Goal: Find specific page/section: Find specific page/section

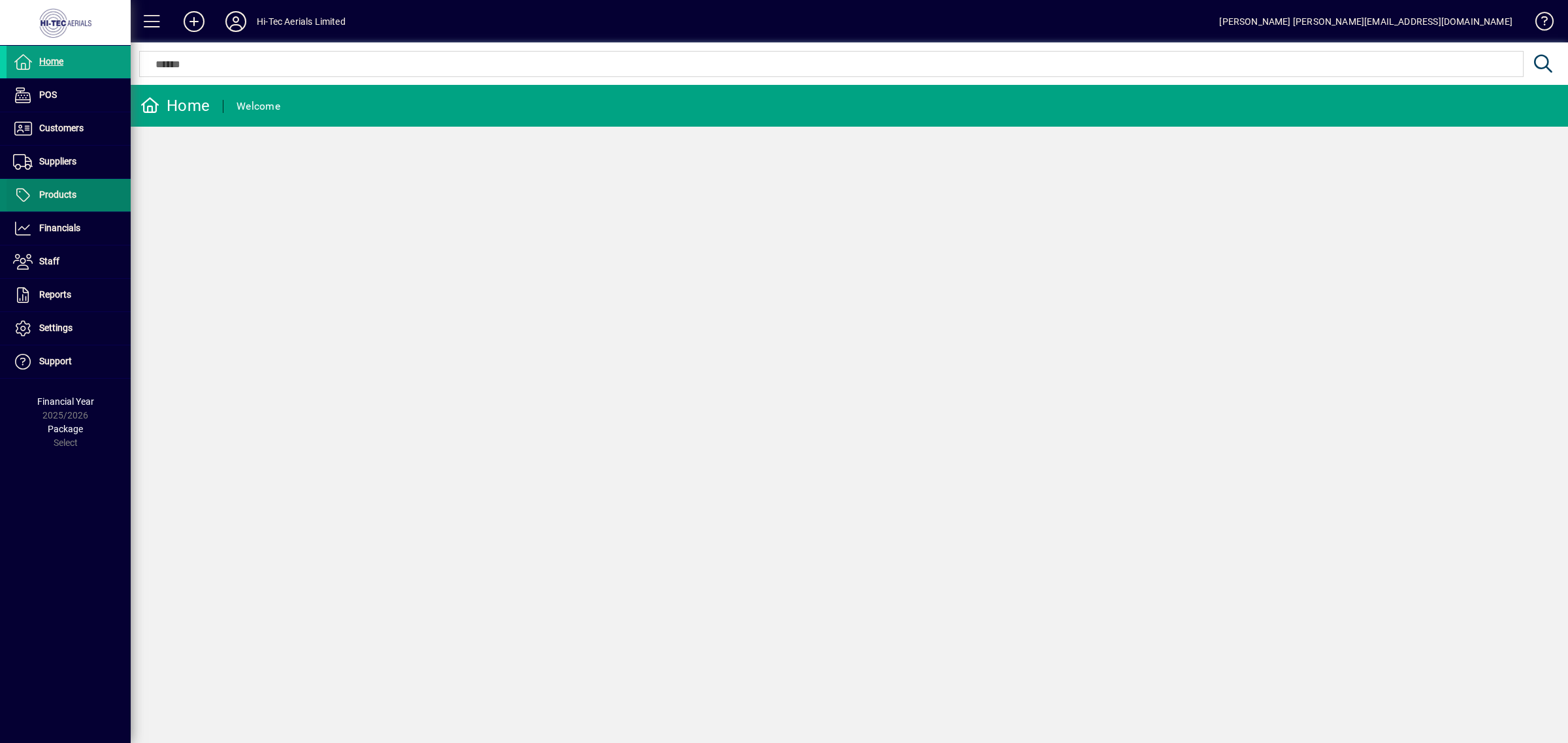
click at [60, 193] on span "Products" at bounding box center [58, 194] width 37 height 11
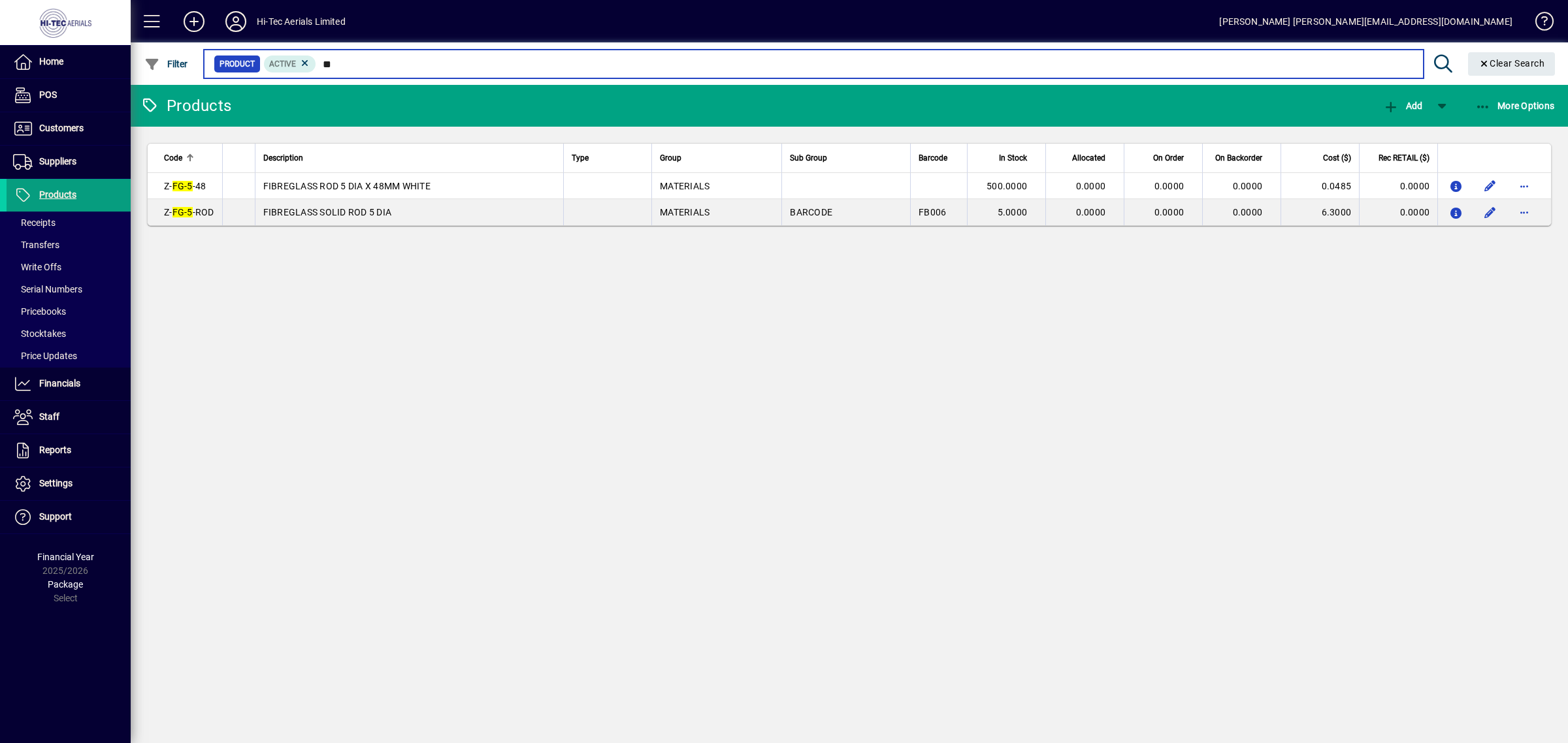
type input "*"
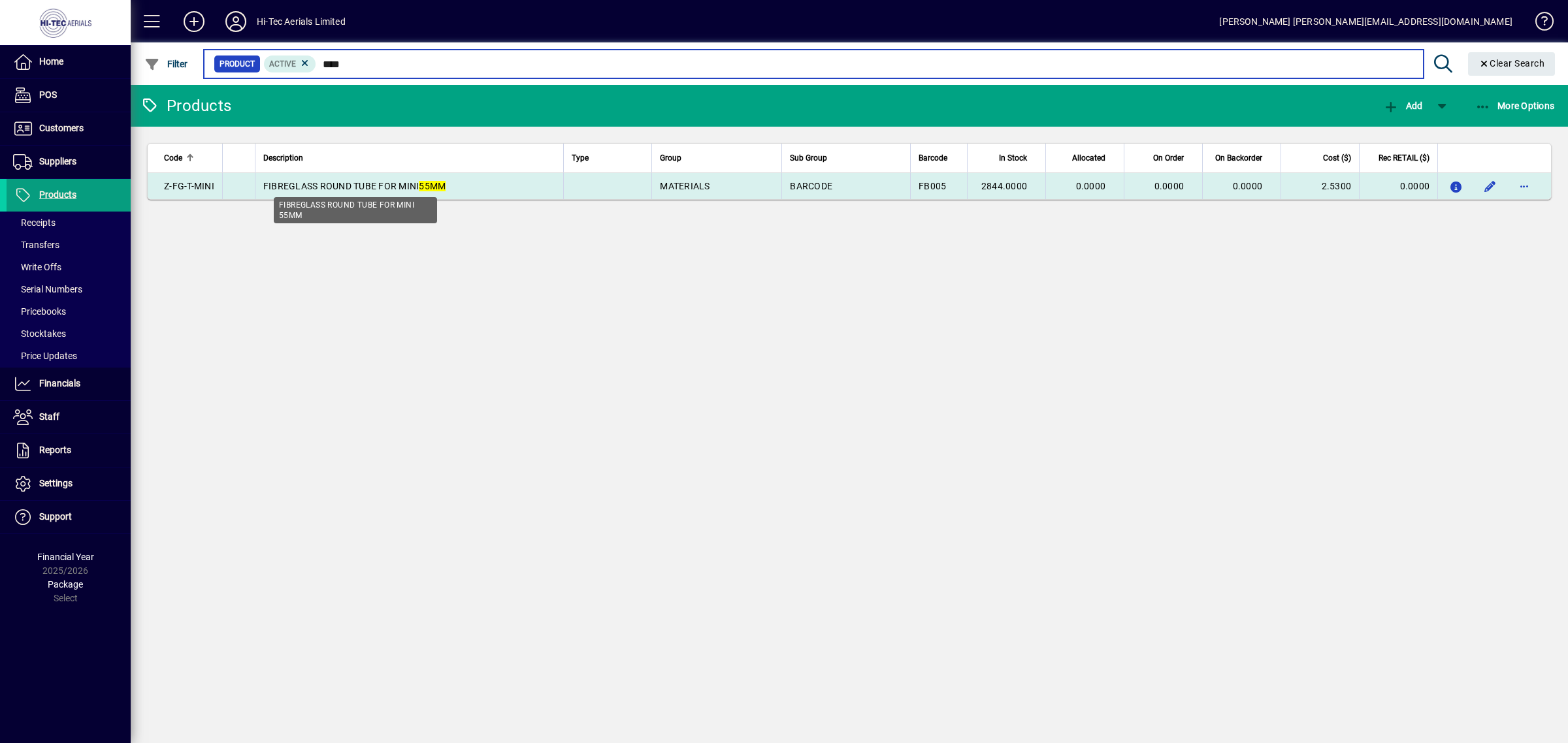
type input "****"
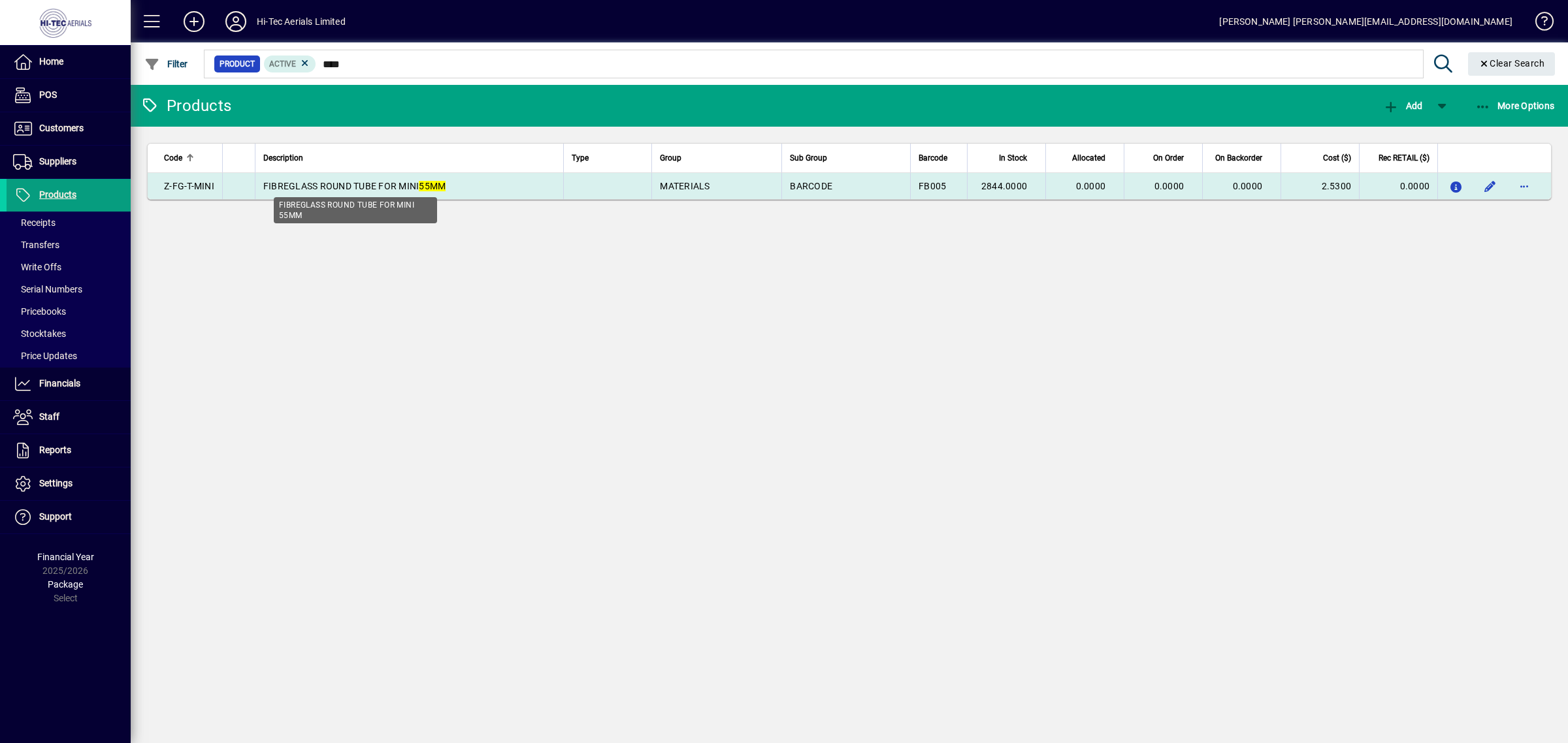
click at [405, 187] on span "FIBREGLASS ROUND TUBE FOR MINI 55MM" at bounding box center [354, 186] width 183 height 11
